Goal: Task Accomplishment & Management: Manage account settings

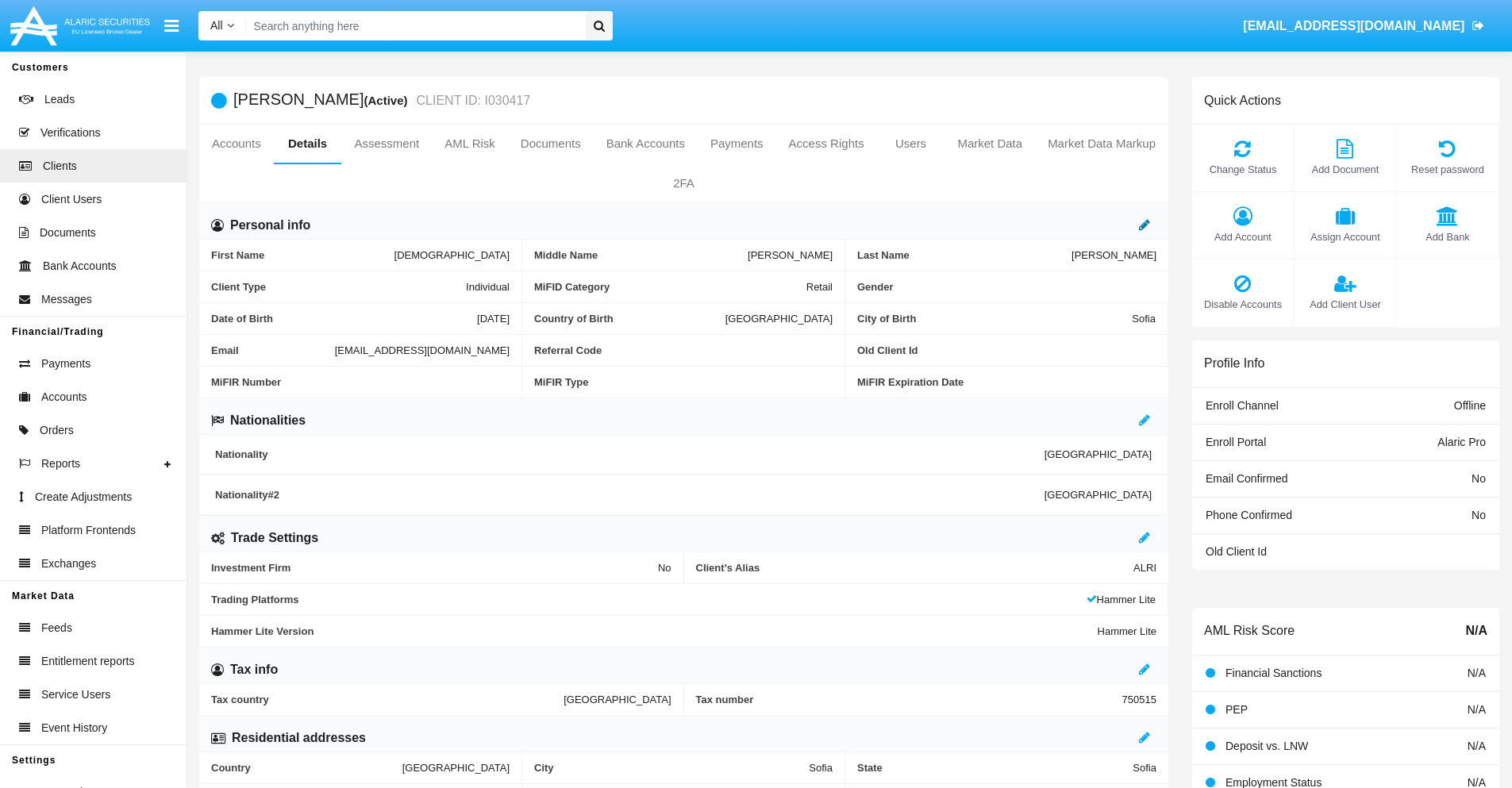
click at [1145, 224] on icon at bounding box center [1145, 224] width 11 height 12
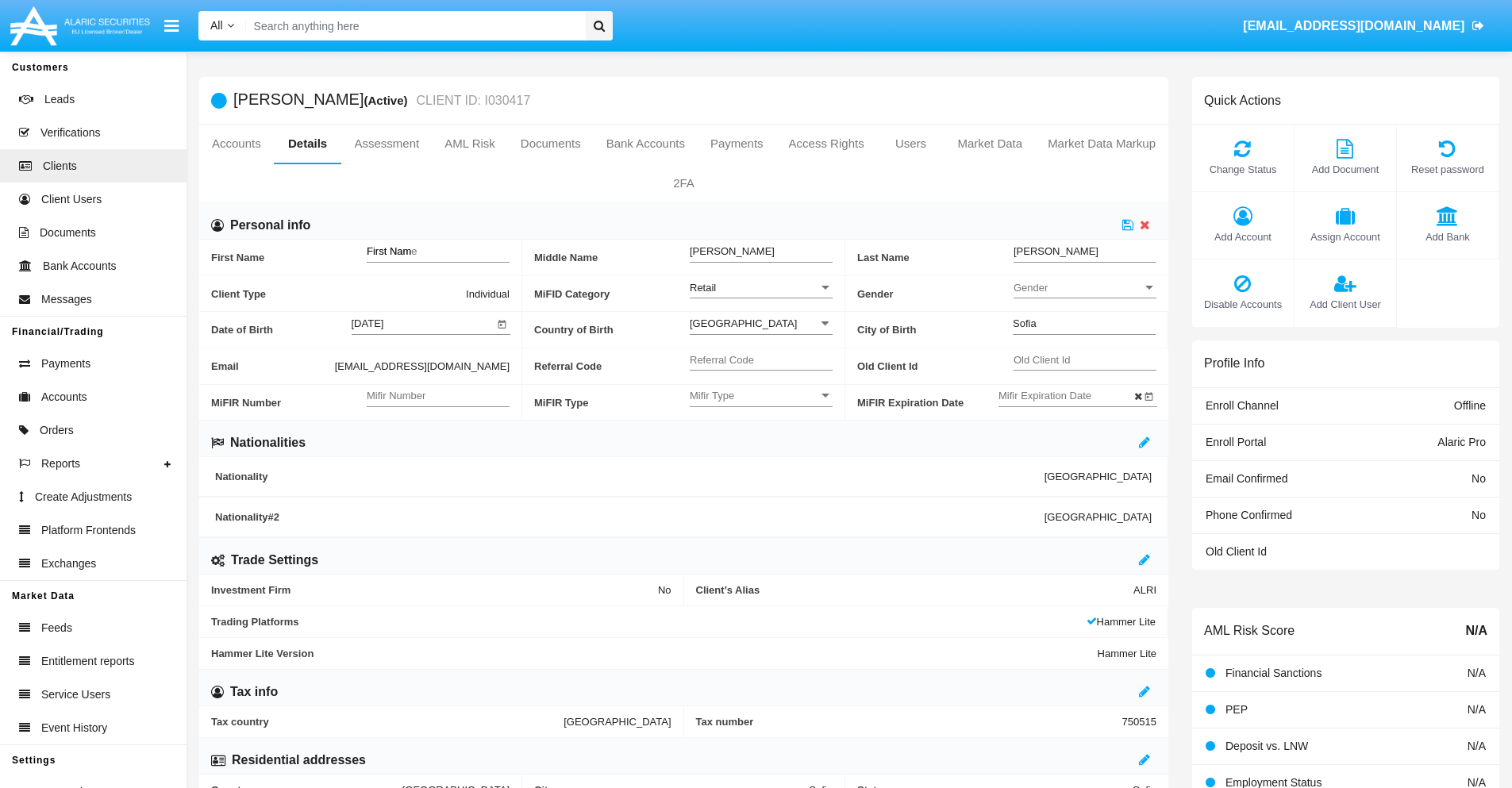
type input "First Name"
click at [1128, 224] on icon at bounding box center [1128, 224] width 11 height 12
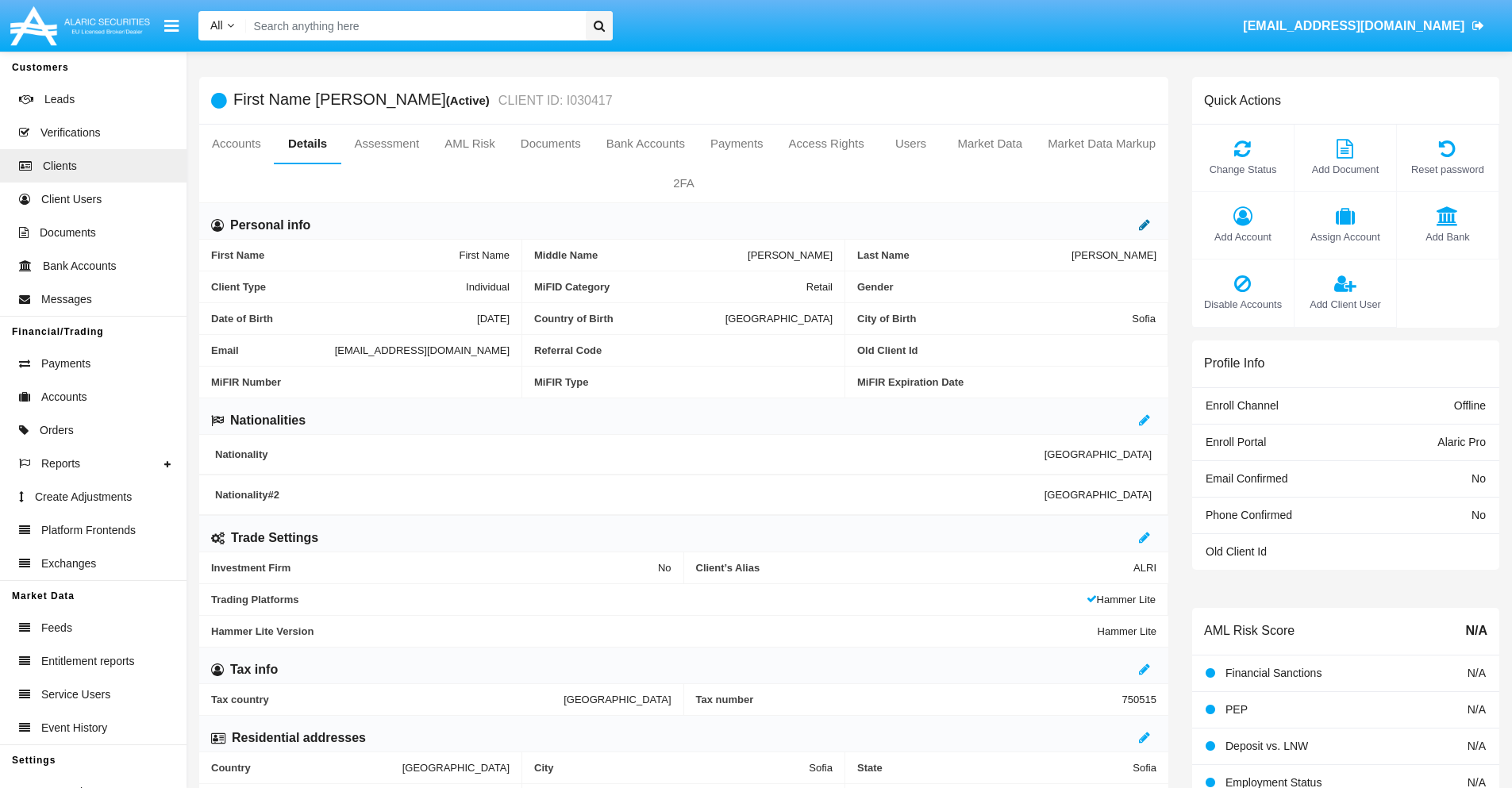
click at [1145, 224] on icon at bounding box center [1145, 224] width 11 height 12
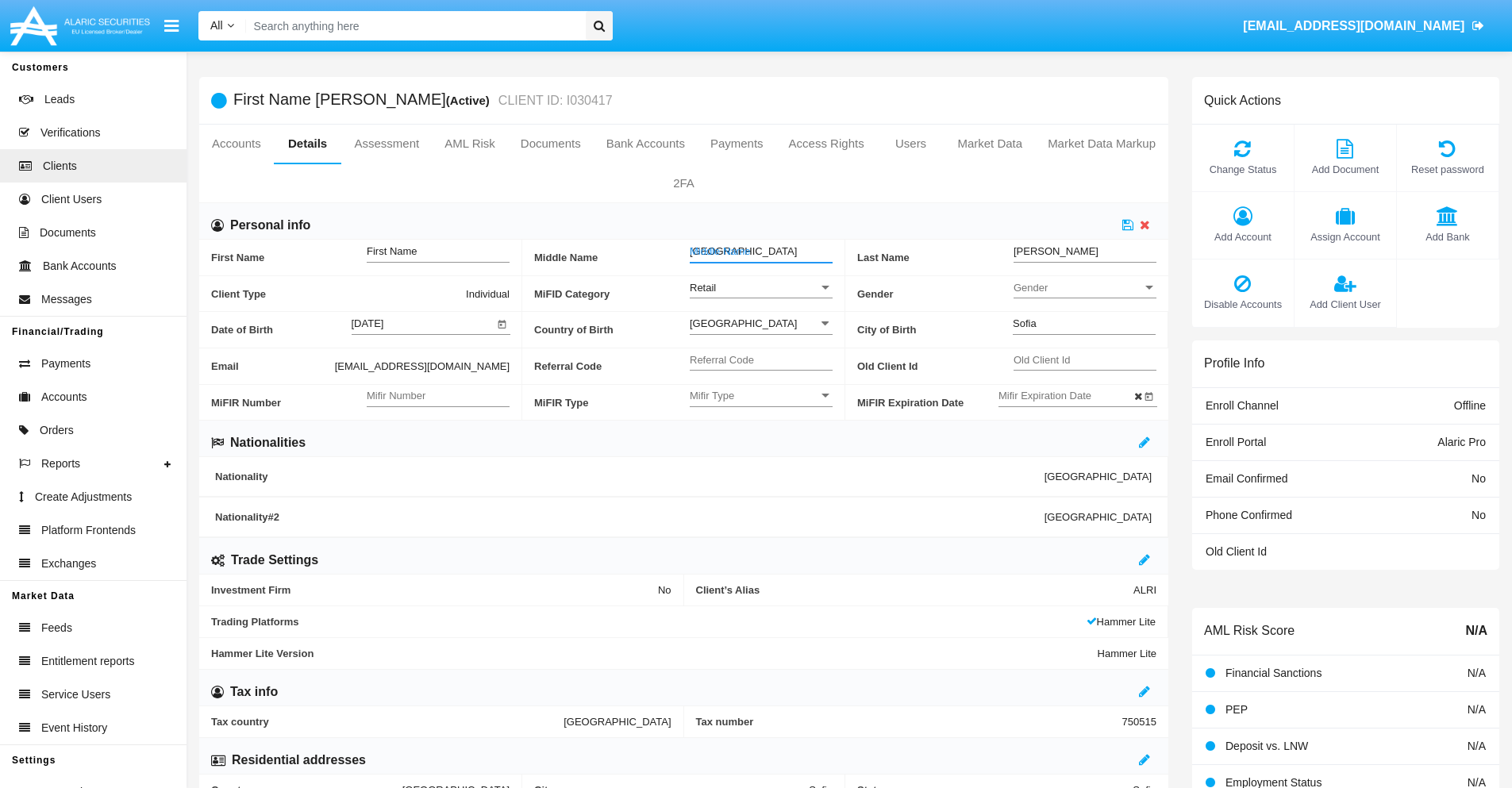
type input "Middle Name"
click at [1128, 224] on icon at bounding box center [1128, 224] width 11 height 12
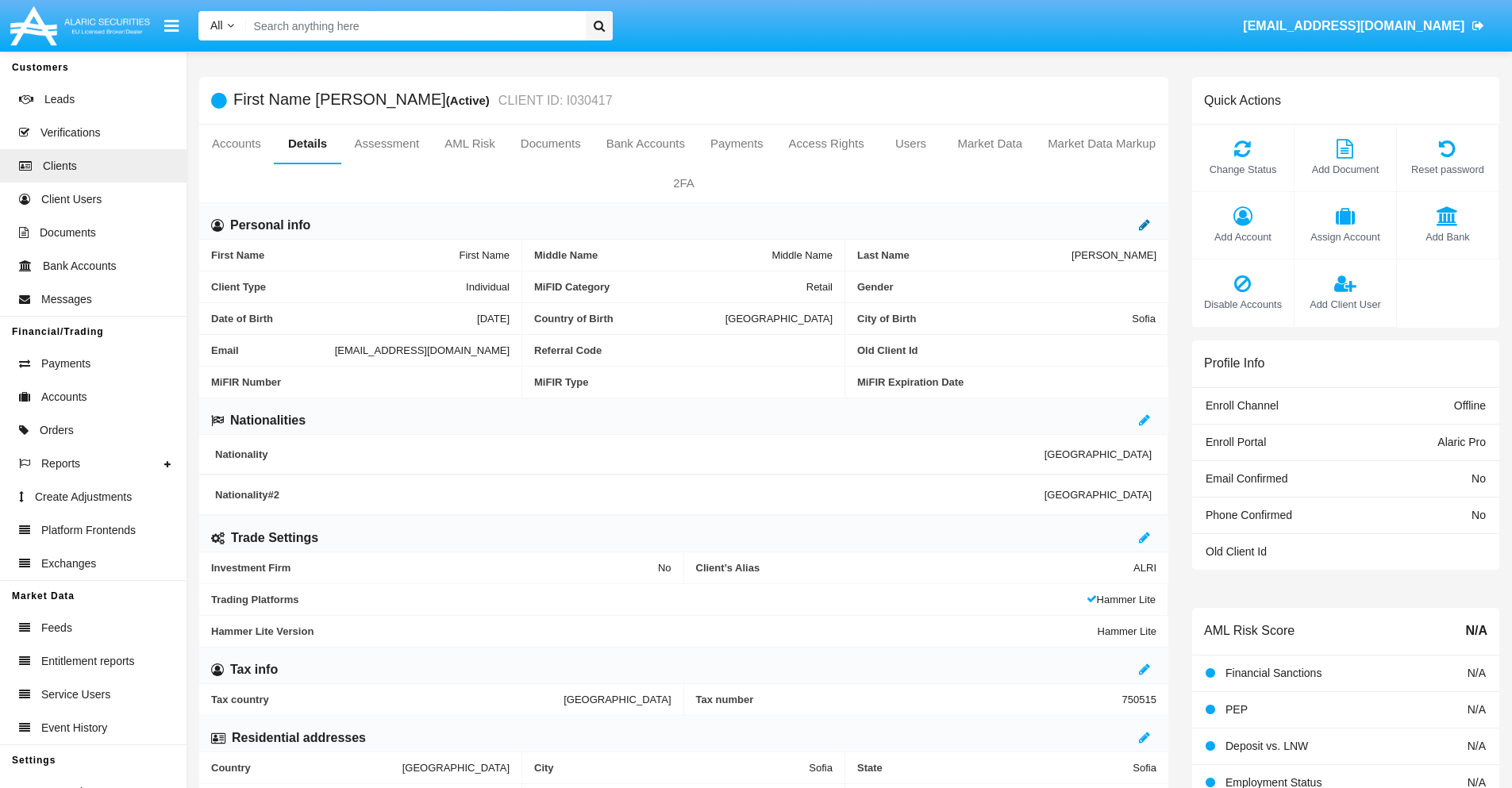
click at [1145, 224] on icon at bounding box center [1145, 224] width 11 height 12
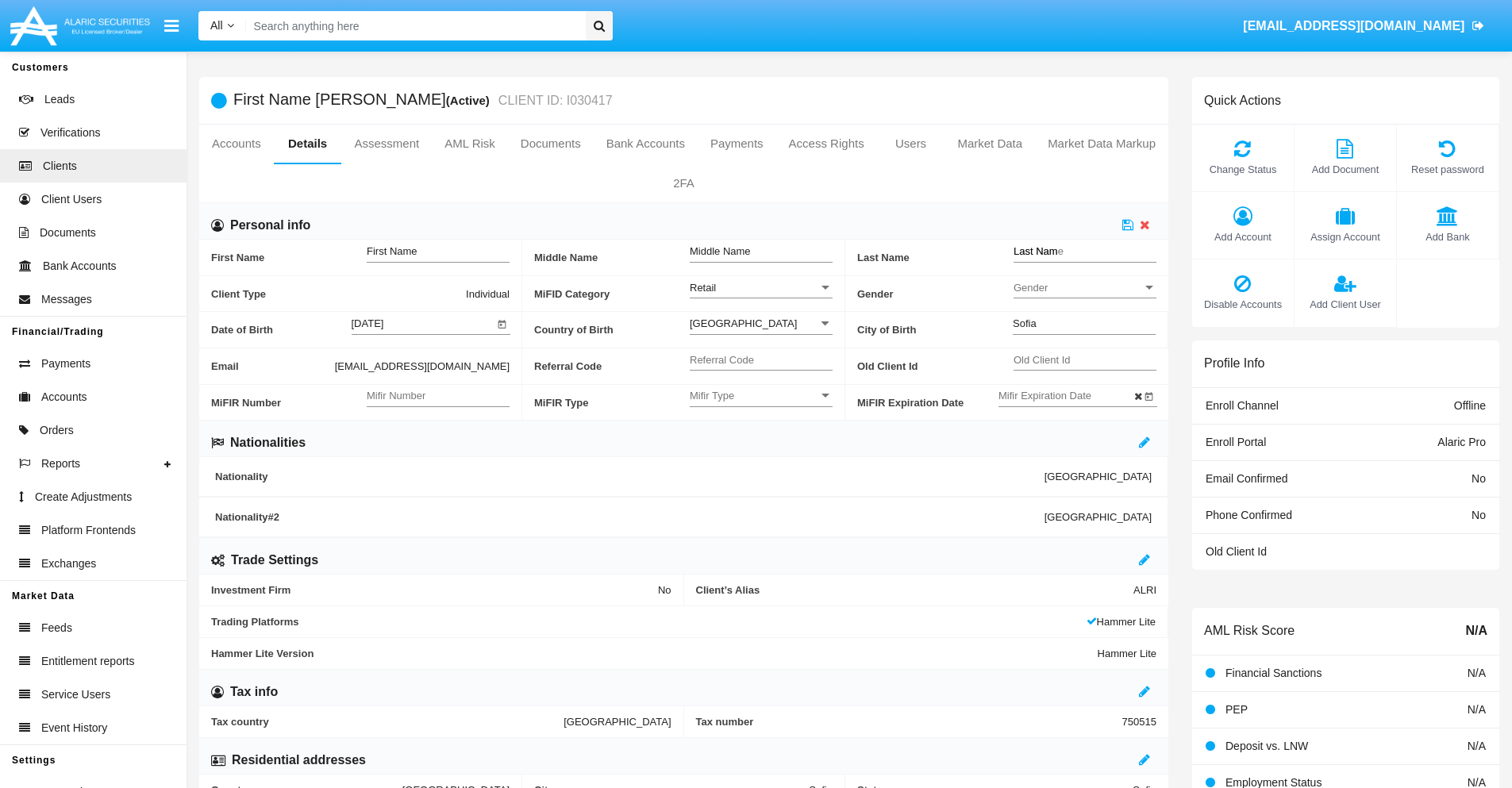
type input "Last Name"
click at [1128, 224] on icon at bounding box center [1128, 224] width 11 height 12
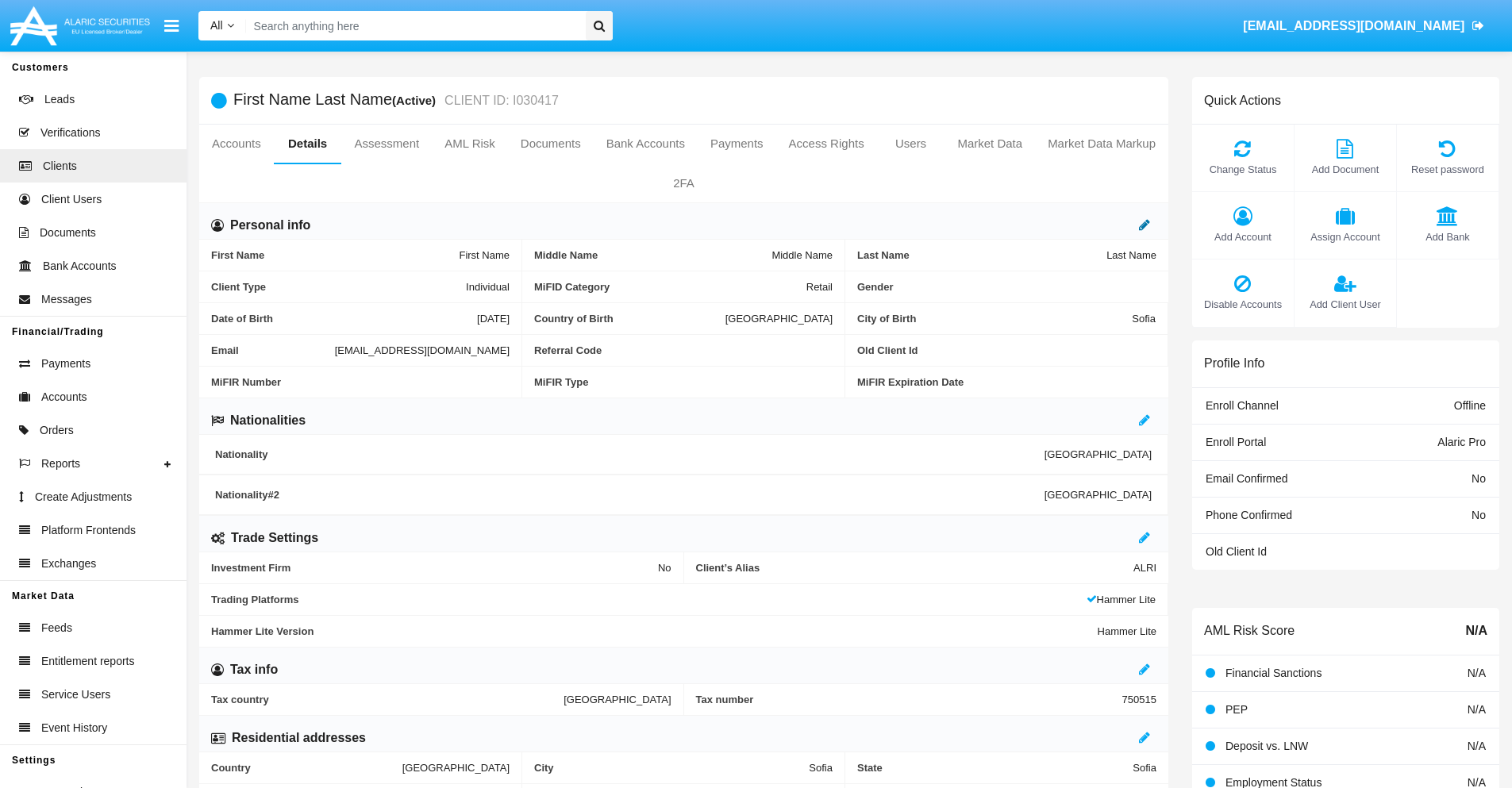
click at [1145, 224] on icon at bounding box center [1145, 224] width 11 height 12
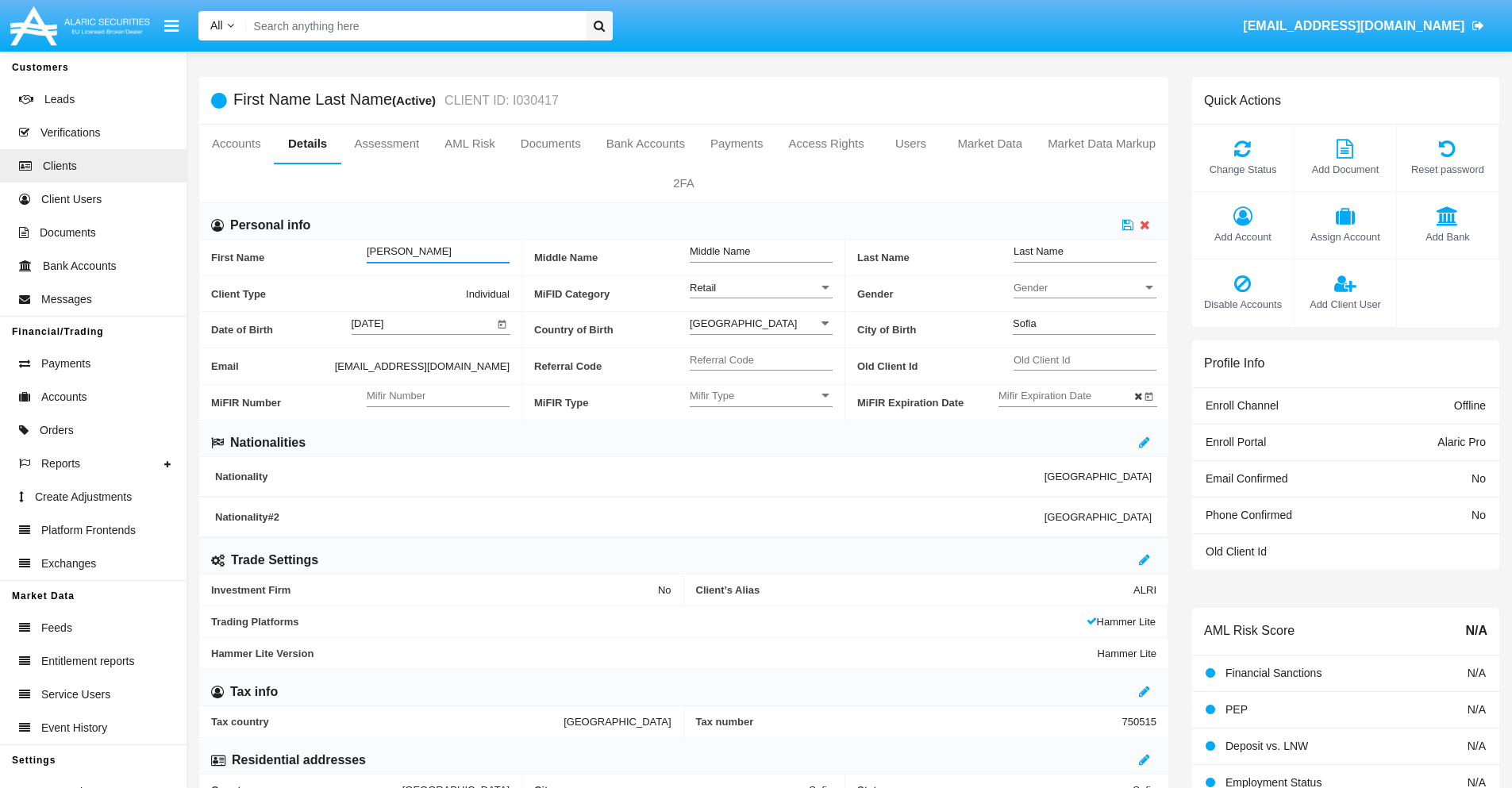
type input "[PERSON_NAME]"
type input "Cummerata"
click at [1128, 224] on icon at bounding box center [1128, 224] width 11 height 12
